Goal: Information Seeking & Learning: Learn about a topic

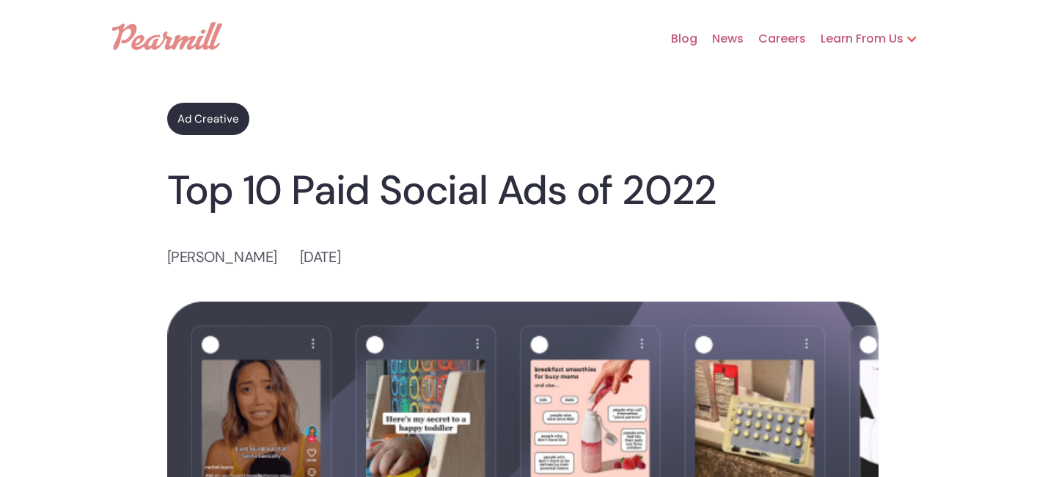
click at [178, 27] on img at bounding box center [167, 36] width 110 height 28
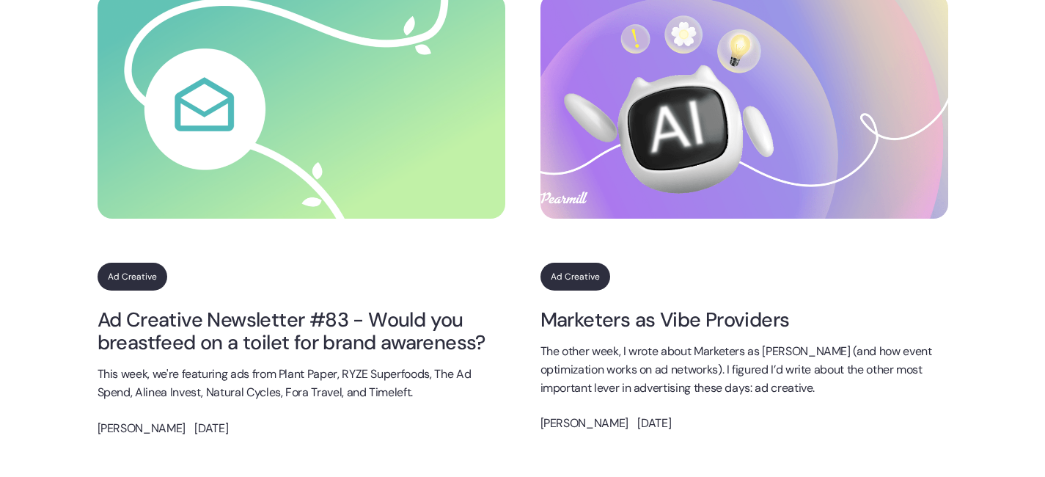
scroll to position [1493, 0]
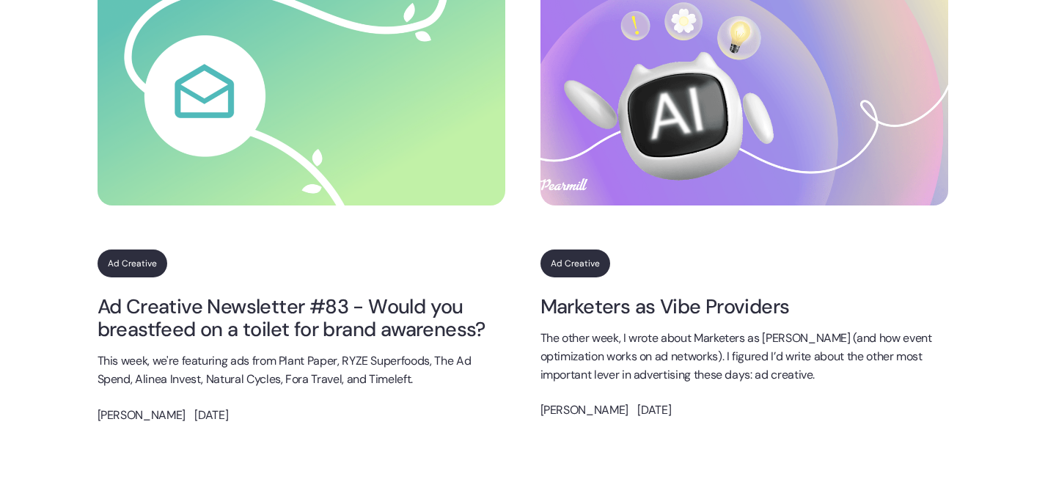
click at [347, 334] on link "Ad Creative Newsletter #83 - Would you breastfeed on a toilet for brand awarene…" at bounding box center [302, 318] width 408 height 46
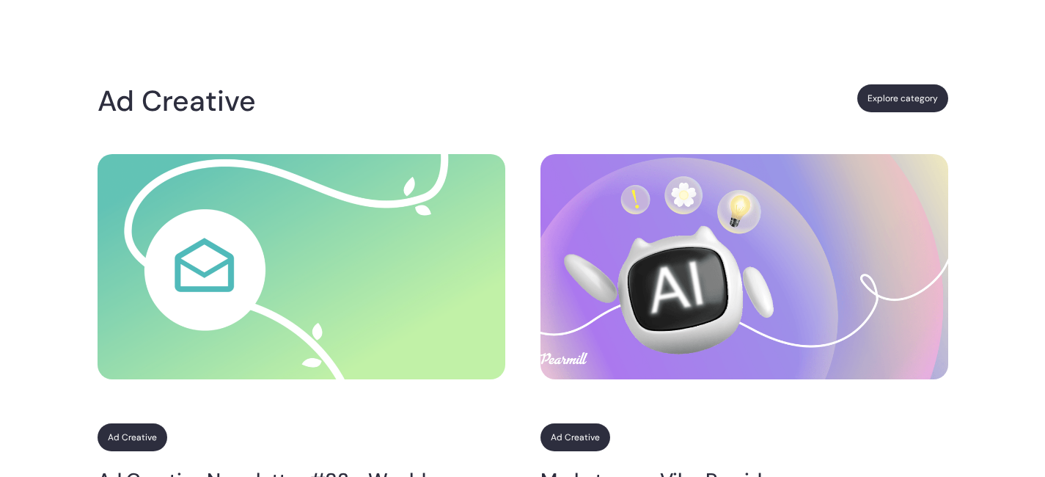
scroll to position [1317, 0]
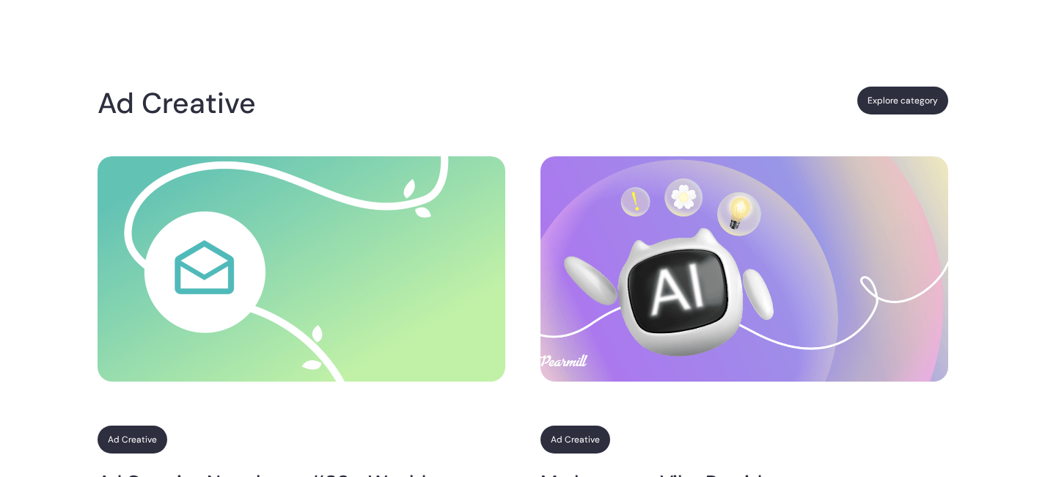
click at [887, 106] on link "Explore category" at bounding box center [902, 101] width 91 height 28
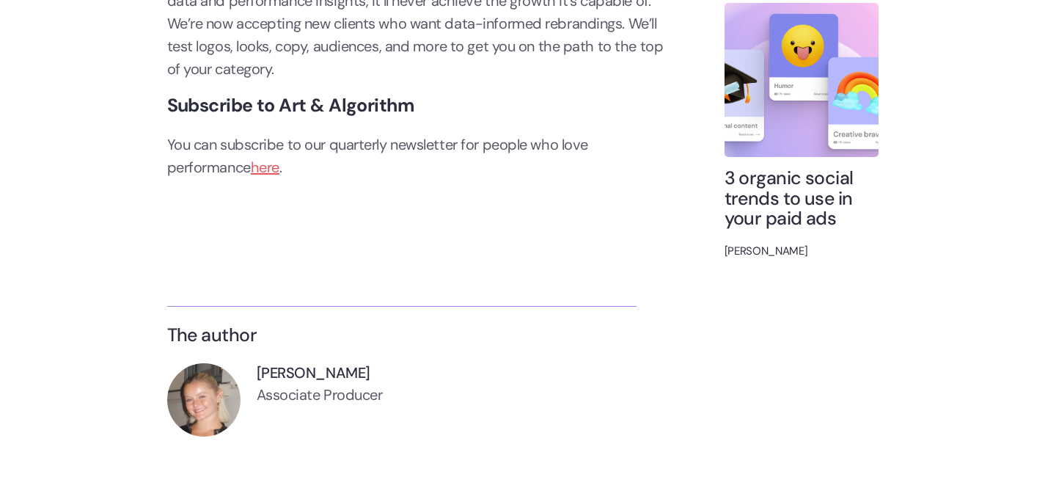
scroll to position [5260, 0]
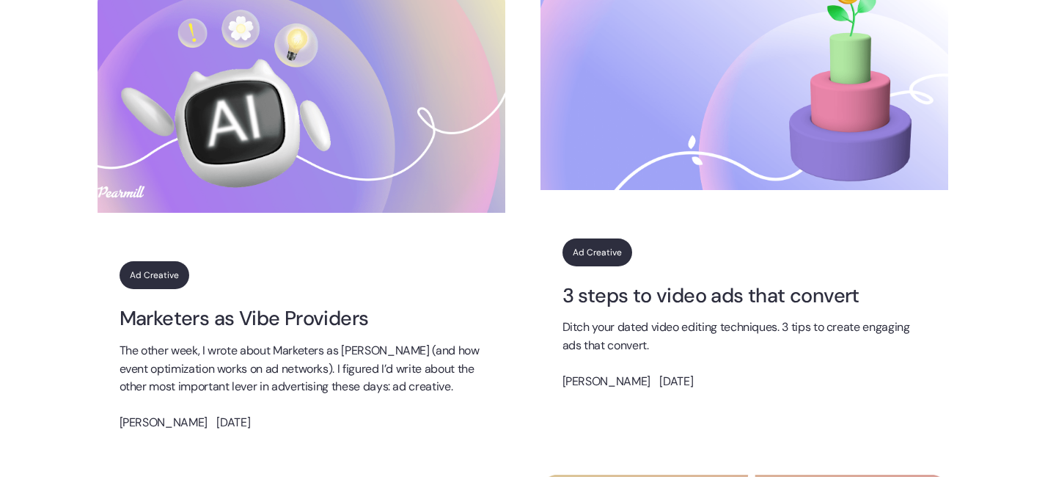
scroll to position [939, 0]
click at [652, 307] on link "3 steps to video ads that convert" at bounding box center [745, 296] width 364 height 23
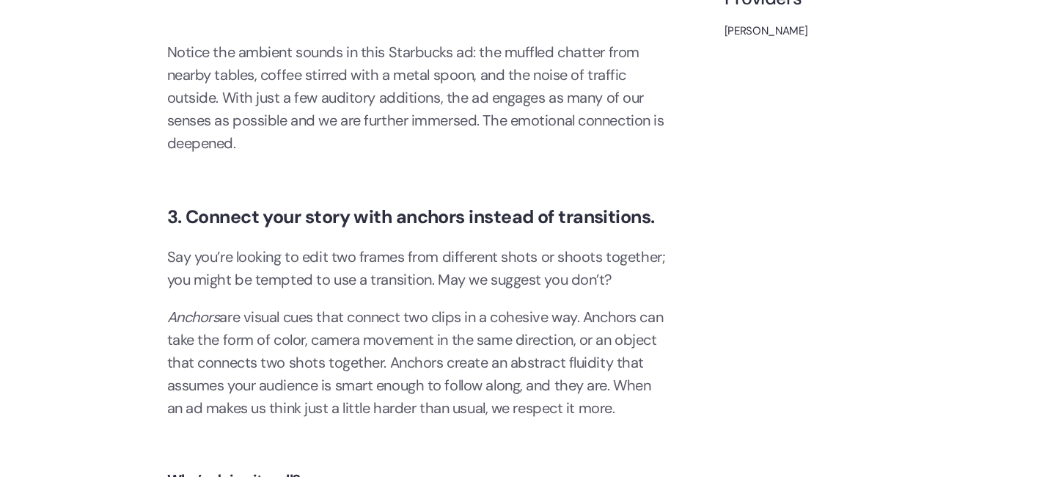
scroll to position [2946, 0]
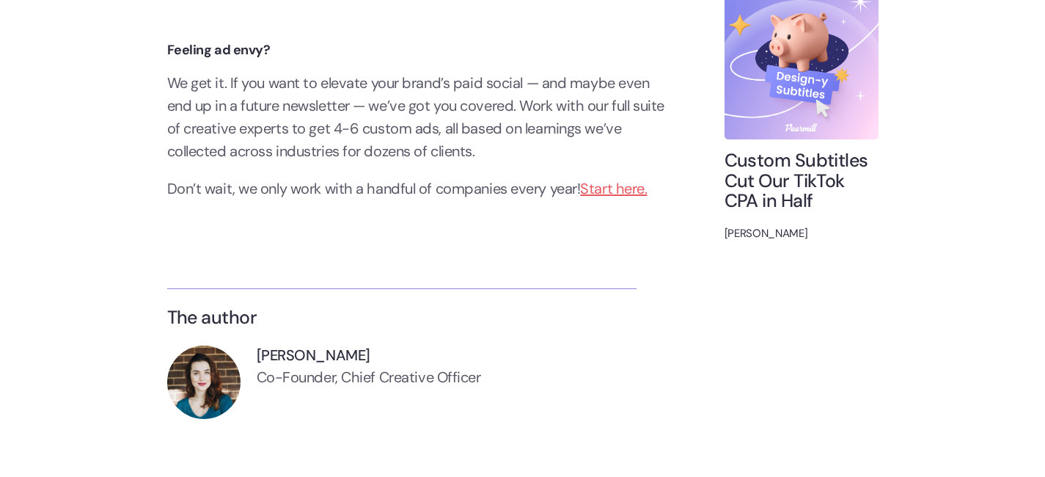
scroll to position [7457, 0]
